Goal: Task Accomplishment & Management: Use online tool/utility

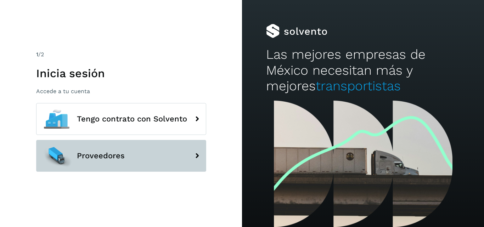
click at [79, 156] on span "Proveedores" at bounding box center [101, 156] width 48 height 8
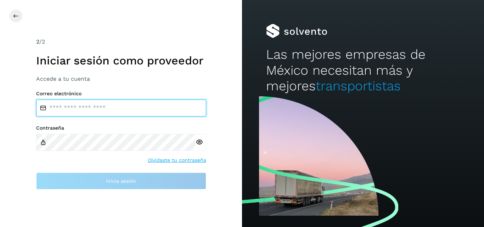
type input "**********"
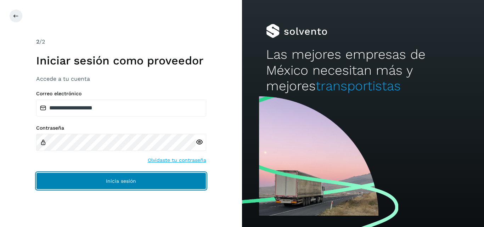
click at [103, 178] on button "Inicia sesión" at bounding box center [121, 180] width 170 height 17
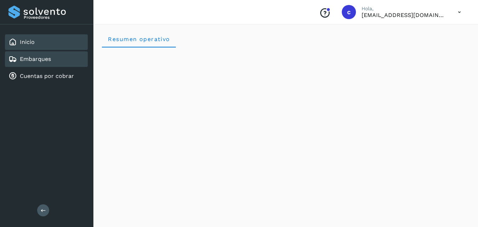
click at [24, 55] on div "Embarques" at bounding box center [46, 59] width 83 height 16
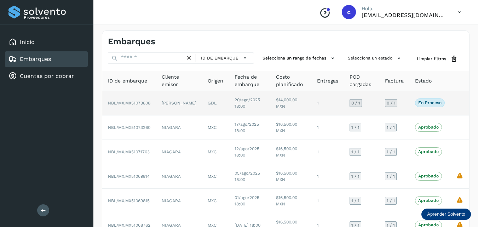
click at [429, 105] on p "En proceso" at bounding box center [430, 102] width 23 height 5
click at [426, 101] on p "En proceso" at bounding box center [430, 102] width 23 height 5
click at [161, 107] on td "[PERSON_NAME]" at bounding box center [179, 103] width 46 height 24
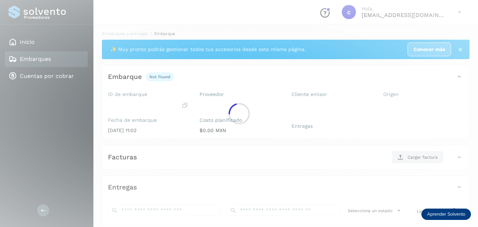
click at [436, 100] on div at bounding box center [239, 113] width 478 height 227
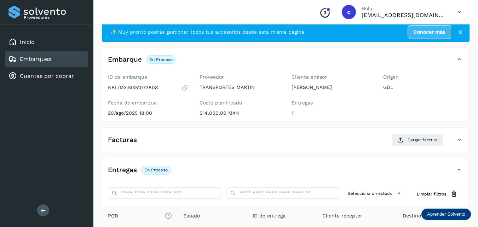
scroll to position [3, 0]
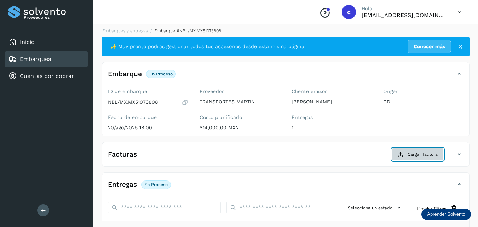
click at [410, 152] on span "Cargar factura" at bounding box center [423, 154] width 30 height 6
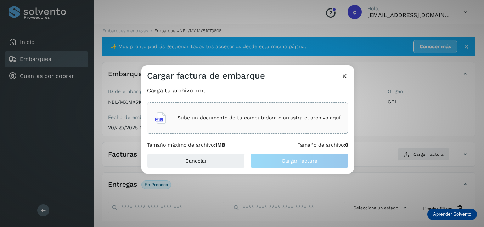
click at [223, 114] on div "Sube un documento de tu computadora o arrastra el archivo aquí" at bounding box center [248, 117] width 186 height 19
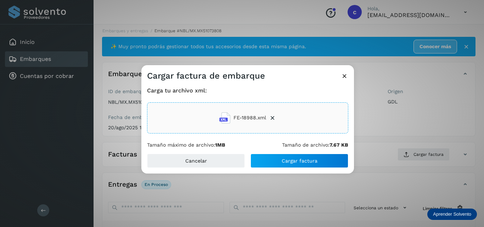
click at [296, 57] on div "Cargar factura de embarque Carga tu archivo xml: FE-18988.xml Tamaño máximo de …" at bounding box center [242, 113] width 484 height 227
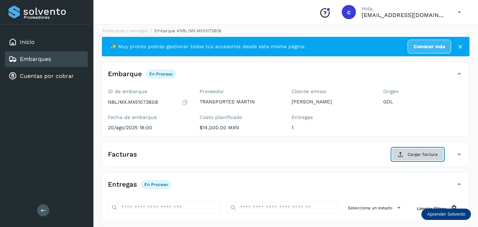
click at [416, 156] on span "Cargar factura" at bounding box center [423, 154] width 30 height 6
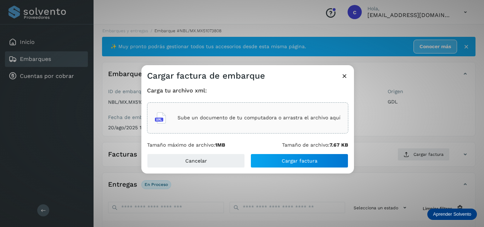
click at [241, 123] on div "Sube un documento de tu computadora o arrastra el archivo aquí" at bounding box center [248, 117] width 186 height 19
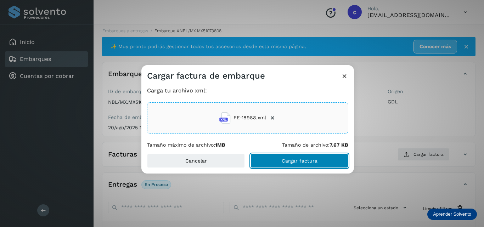
click at [290, 159] on span "Cargar factura" at bounding box center [300, 160] width 36 height 5
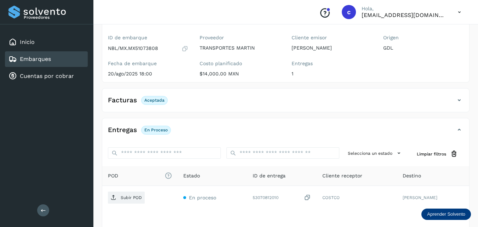
scroll to position [108, 0]
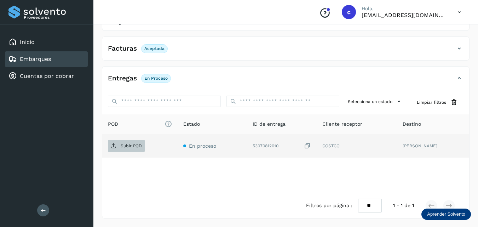
click at [131, 142] on span "Subir POD" at bounding box center [126, 145] width 37 height 11
